Goal: Check status: Check status

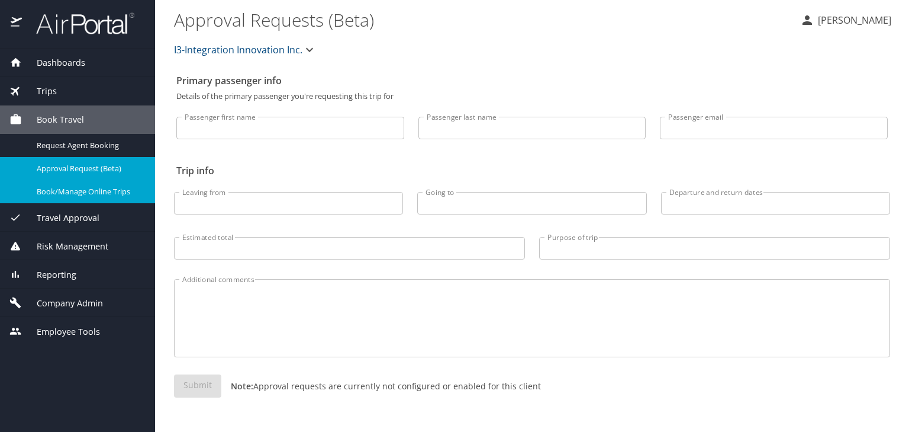
click at [50, 87] on span "Trips" at bounding box center [39, 91] width 35 height 13
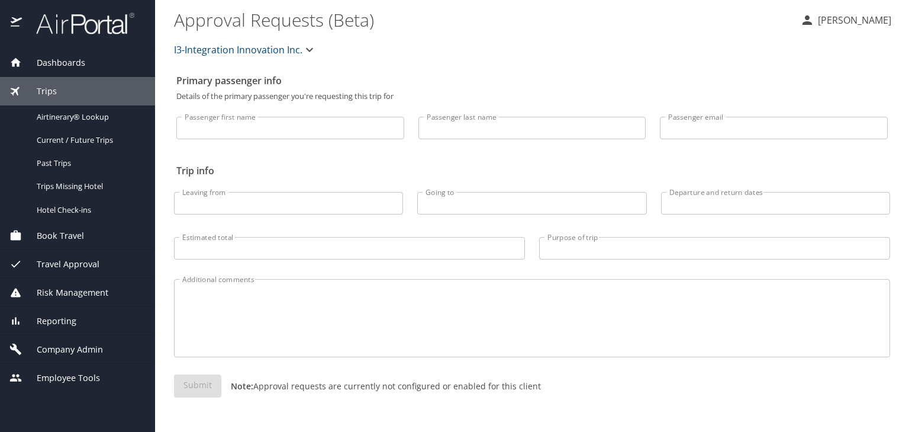
click at [490, 126] on input "Passenger last name" at bounding box center [533, 128] width 228 height 22
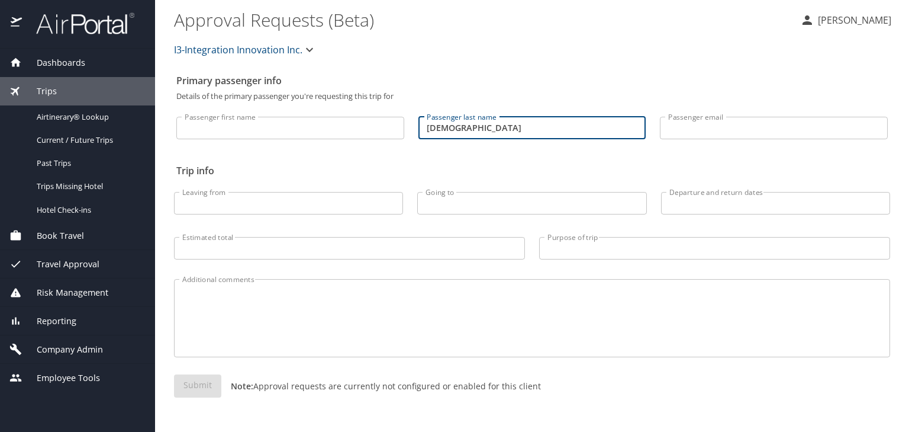
type input "farinosi"
click at [480, 130] on input "farinosi" at bounding box center [533, 128] width 228 height 22
drag, startPoint x: 462, startPoint y: 130, endPoint x: 381, endPoint y: 142, distance: 82.0
click at [381, 142] on div "Passenger first name Passenger first name Passenger last name farinosi Passenge…" at bounding box center [532, 124] width 726 height 49
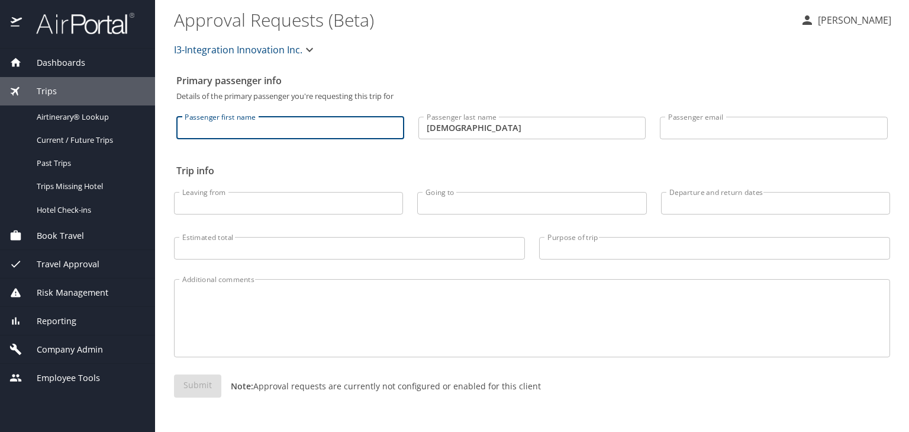
click at [274, 130] on input "Passenger first name" at bounding box center [290, 128] width 228 height 22
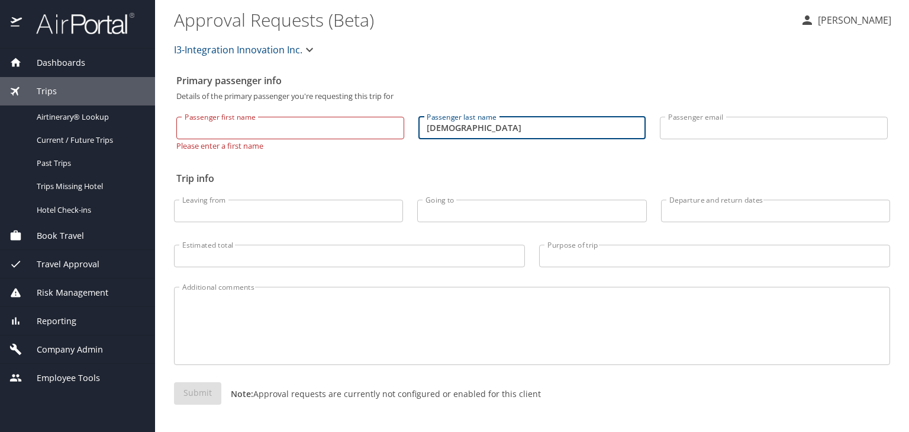
drag, startPoint x: 470, startPoint y: 131, endPoint x: 361, endPoint y: 139, distance: 109.2
click at [361, 139] on div "Passenger first name Passenger first name Please enter a first name Passenger l…" at bounding box center [532, 128] width 726 height 57
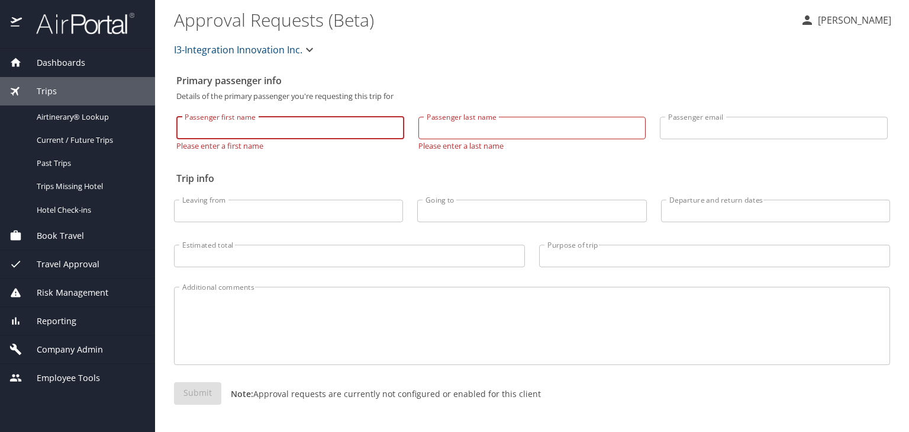
click at [345, 126] on input "Passenger first name" at bounding box center [290, 128] width 228 height 22
type input "anthony"
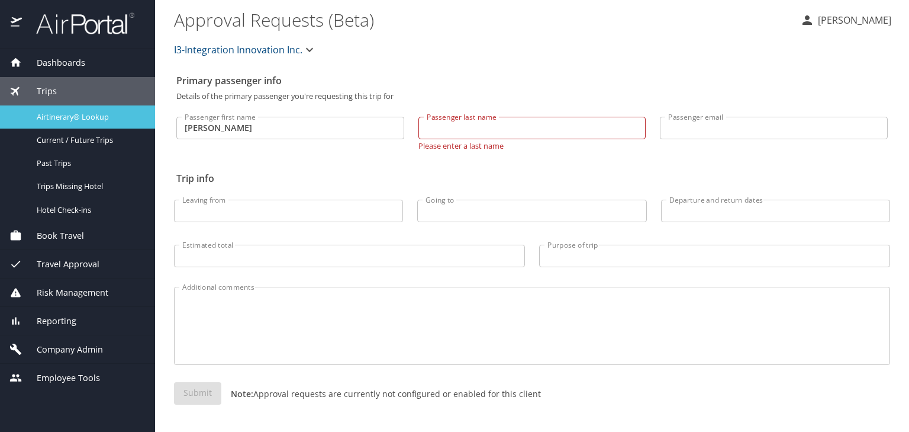
click at [94, 114] on span "Airtinerary® Lookup" at bounding box center [89, 116] width 104 height 11
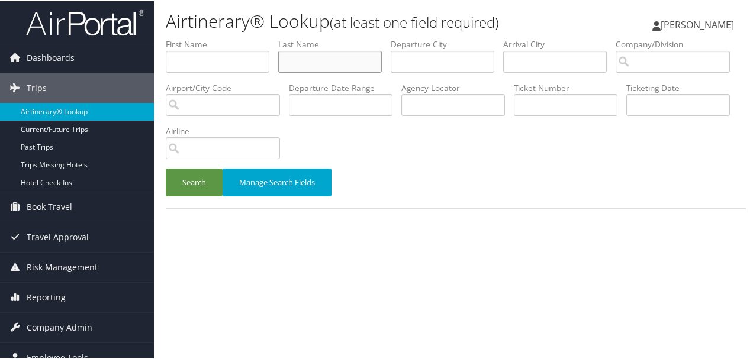
click at [308, 64] on input "text" at bounding box center [330, 61] width 104 height 22
type input "[DEMOGRAPHIC_DATA]"
click at [166, 168] on button "Search" at bounding box center [194, 182] width 57 height 28
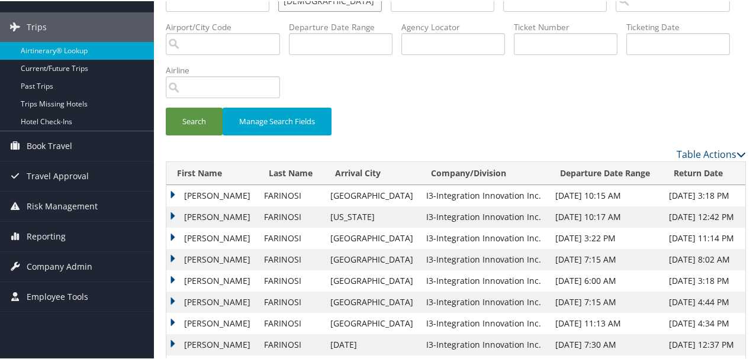
scroll to position [118, 0]
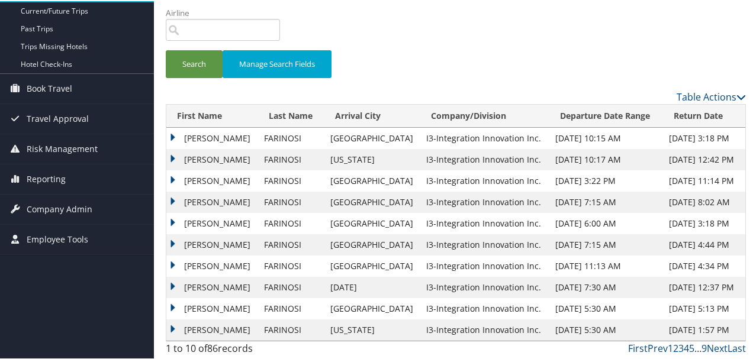
click at [174, 157] on td "ANTHONY JAMES" at bounding box center [212, 158] width 92 height 21
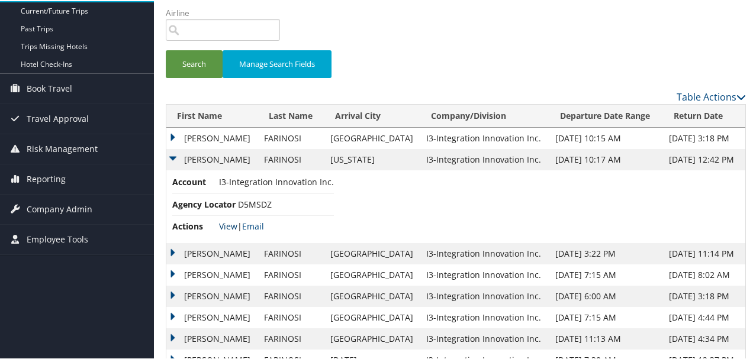
click at [229, 220] on link "View" at bounding box center [228, 225] width 18 height 11
click at [176, 252] on td "ANTHONY JAMES" at bounding box center [212, 252] width 92 height 21
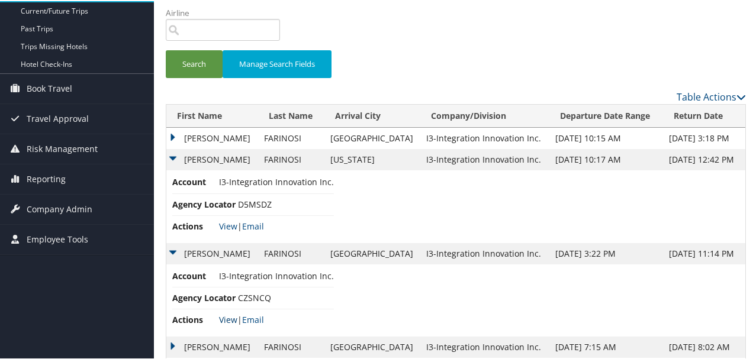
click at [227, 316] on link "View" at bounding box center [228, 318] width 18 height 11
click at [172, 136] on td "ANTHONY JAMES" at bounding box center [212, 137] width 92 height 21
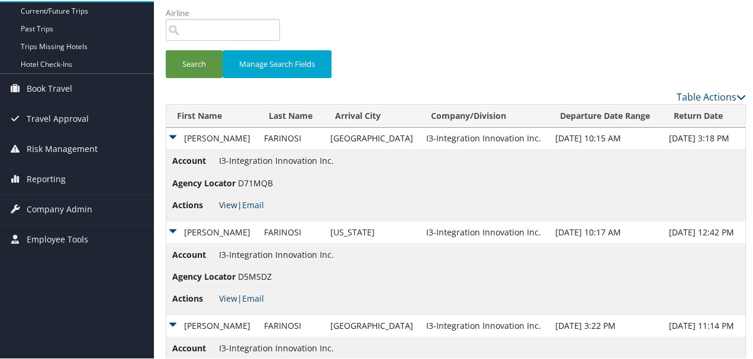
click at [227, 201] on link "View" at bounding box center [228, 203] width 18 height 11
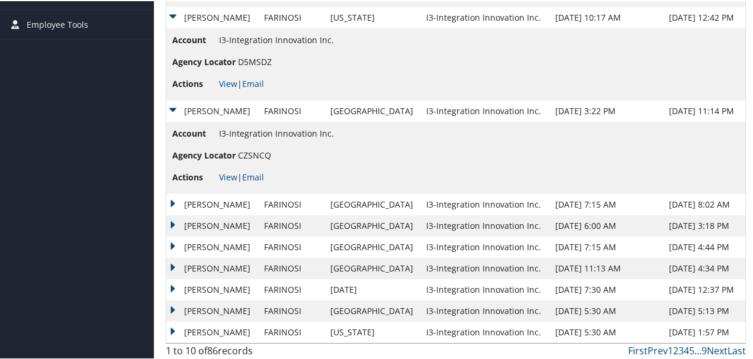
scroll to position [334, 0]
click at [176, 198] on td "ANTHONY JAMES" at bounding box center [212, 202] width 92 height 21
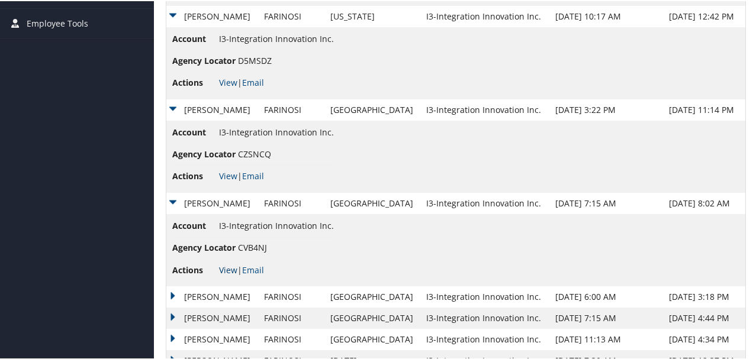
click at [221, 268] on link "View" at bounding box center [228, 268] width 18 height 11
click at [180, 291] on td "ANTHONY JAMES" at bounding box center [212, 295] width 92 height 21
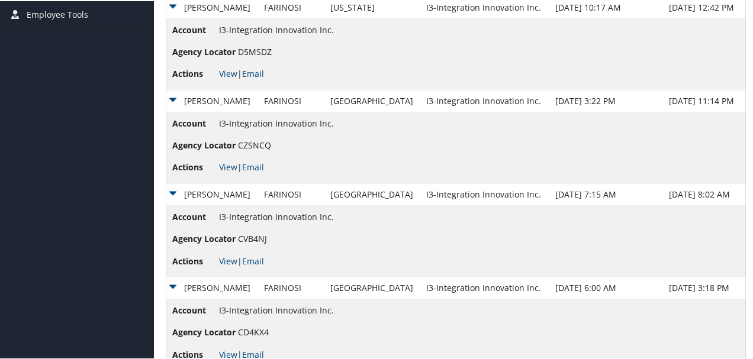
scroll to position [478, 0]
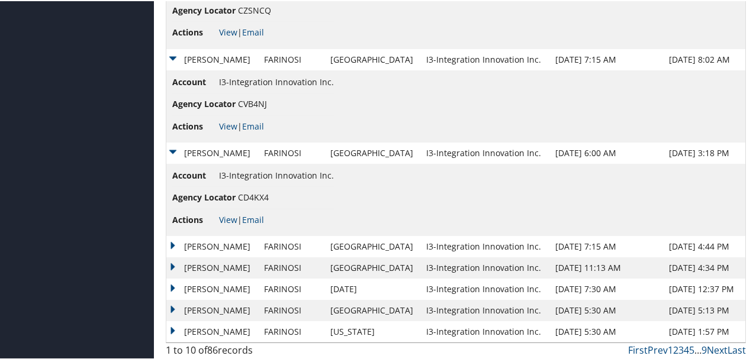
click at [223, 225] on li "Actions View | Email" at bounding box center [253, 218] width 162 height 21
click at [227, 219] on link "View" at bounding box center [228, 218] width 18 height 11
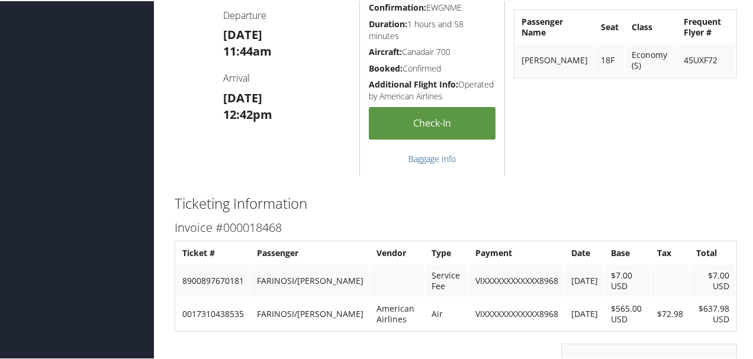
scroll to position [947, 0]
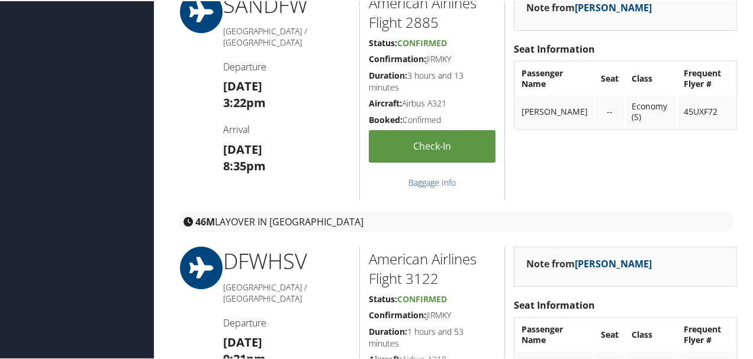
scroll to position [355, 0]
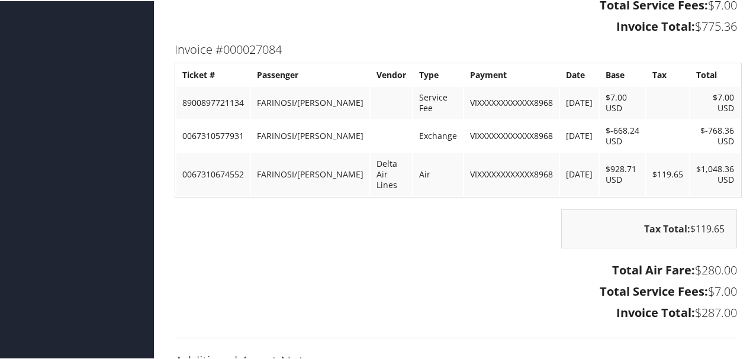
scroll to position [2170, 0]
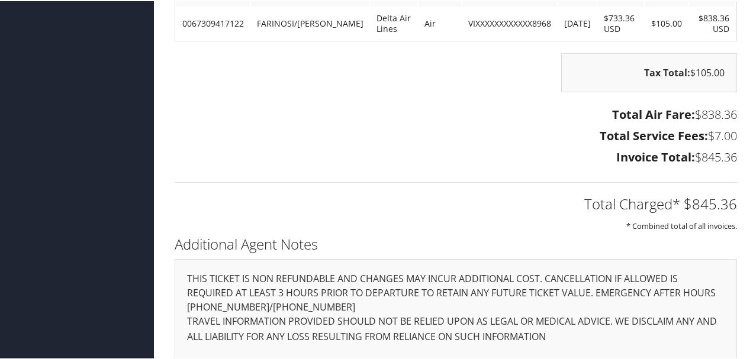
scroll to position [2003, 0]
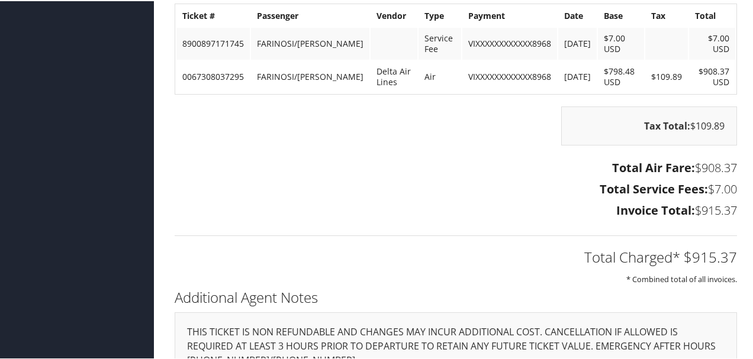
scroll to position [1973, 0]
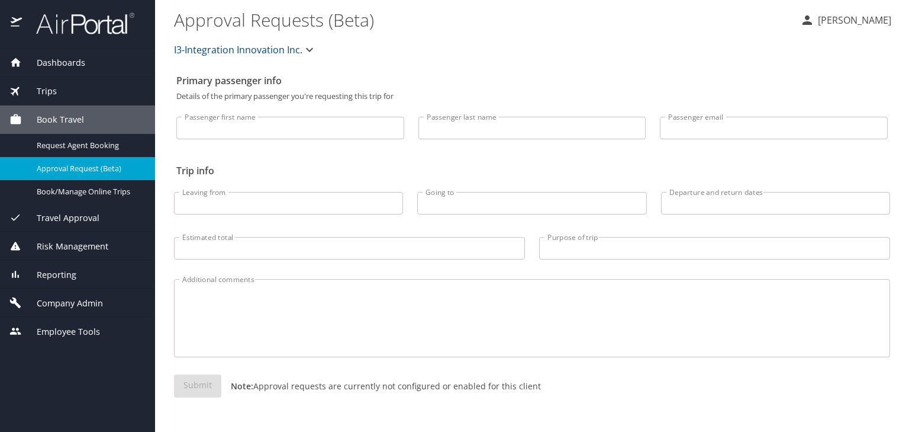
click at [104, 119] on div "Book Travel" at bounding box center [77, 119] width 136 height 13
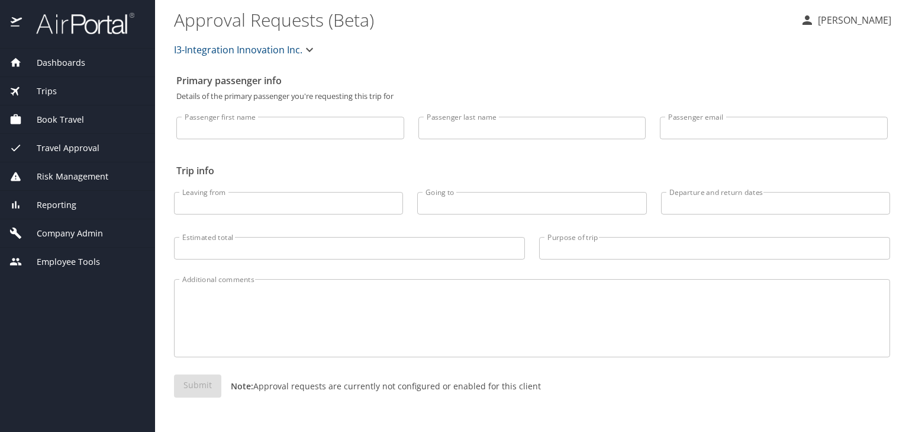
click at [98, 126] on div "Book Travel" at bounding box center [77, 119] width 155 height 28
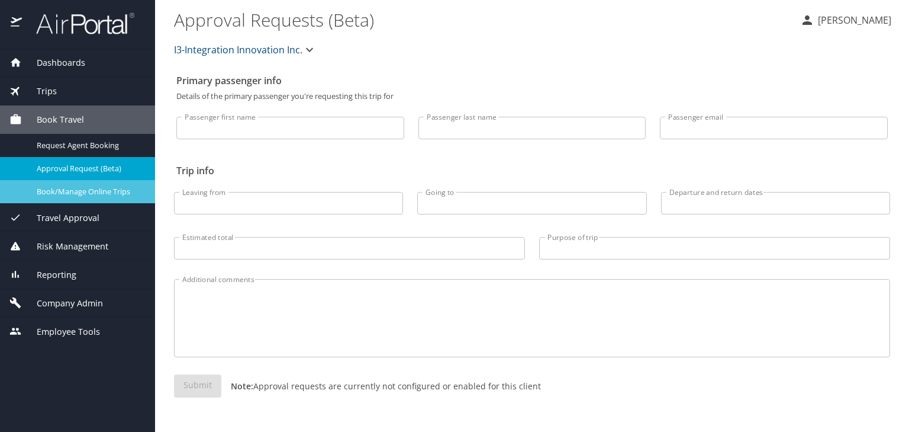
click at [104, 186] on span "Book/Manage Online Trips" at bounding box center [89, 191] width 104 height 11
